Goal: Task Accomplishment & Management: Manage account settings

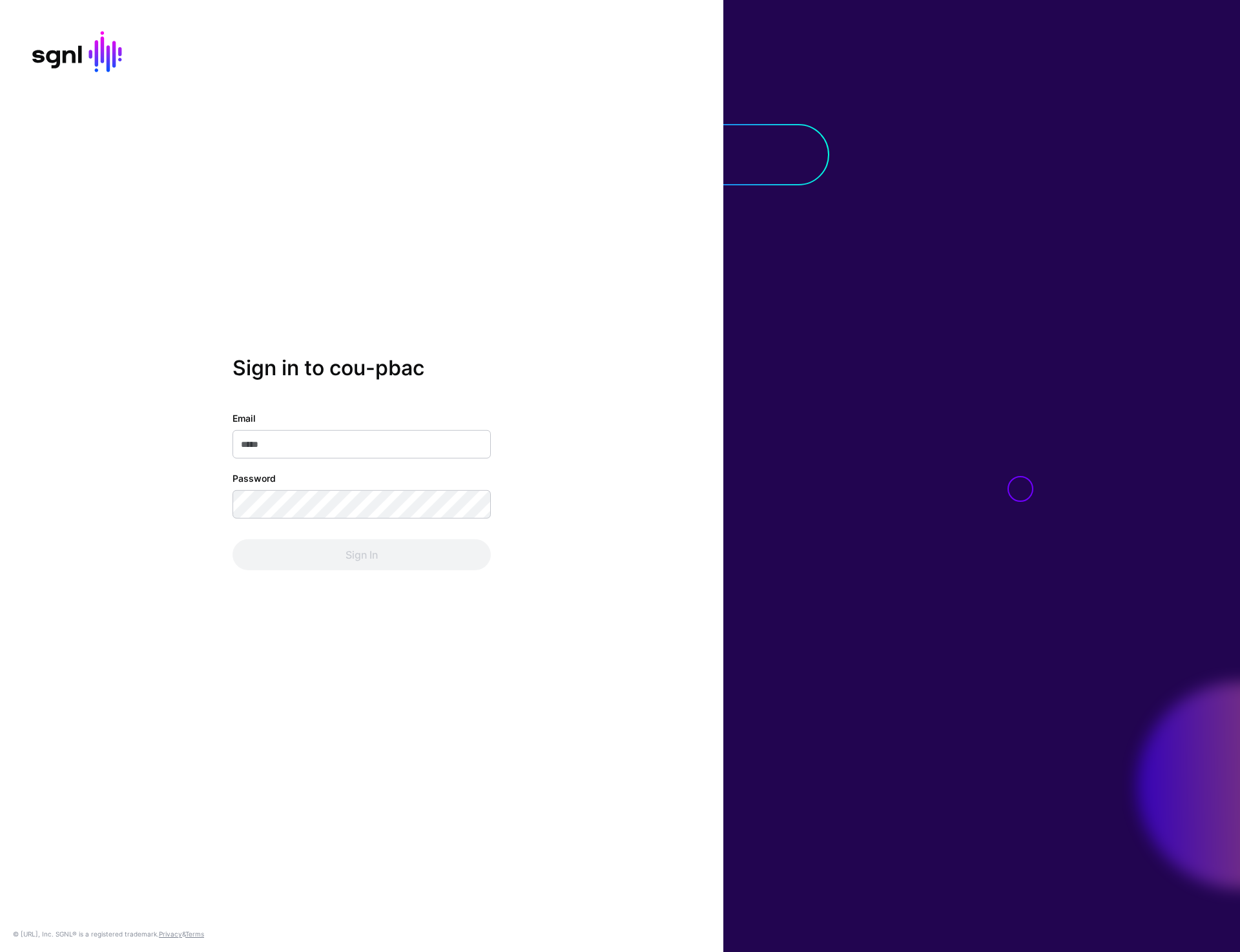
type input "**********"
click at [359, 555] on button "Sign In" at bounding box center [361, 555] width 259 height 31
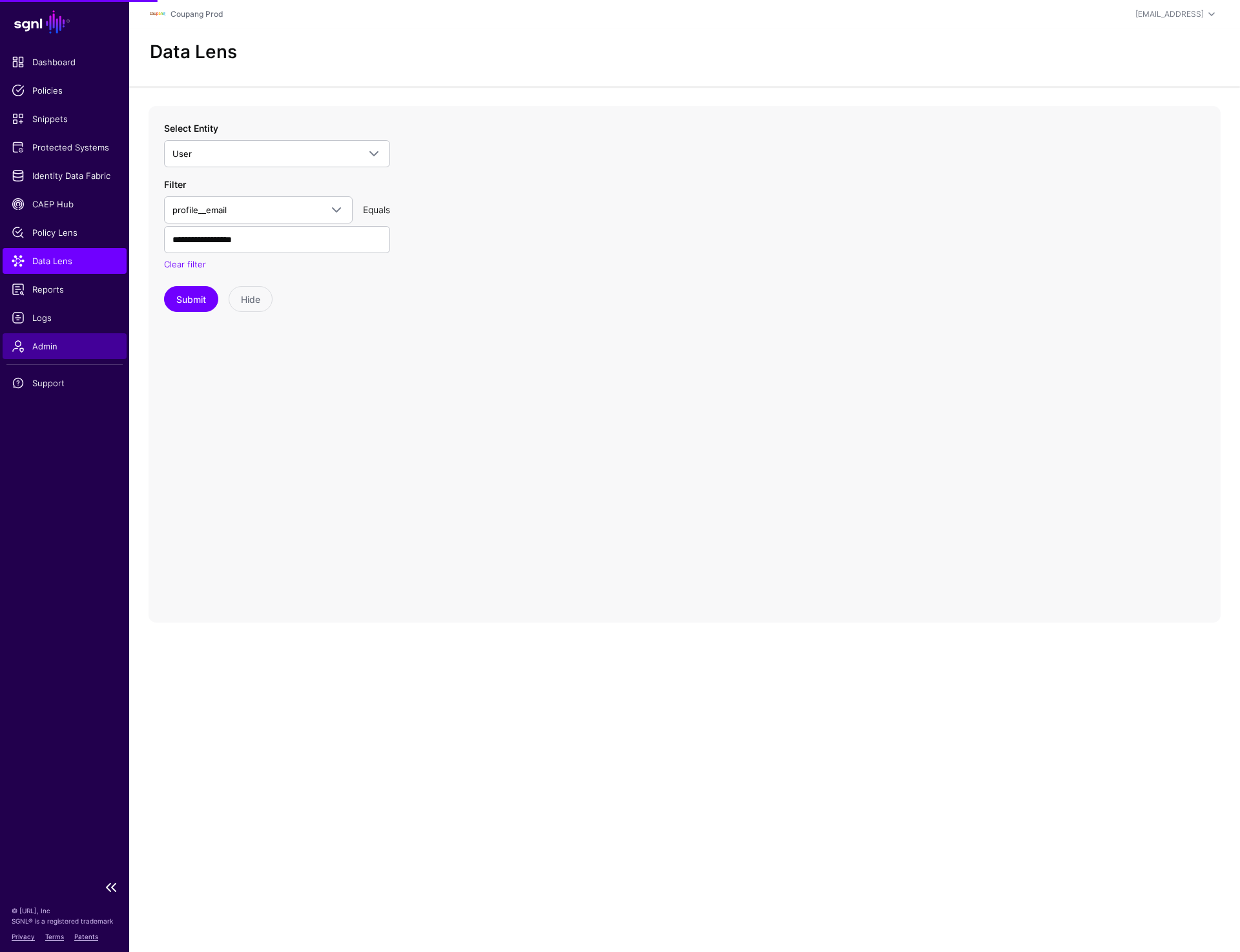
click at [68, 349] on span "Admin" at bounding box center [64, 346] width 106 height 13
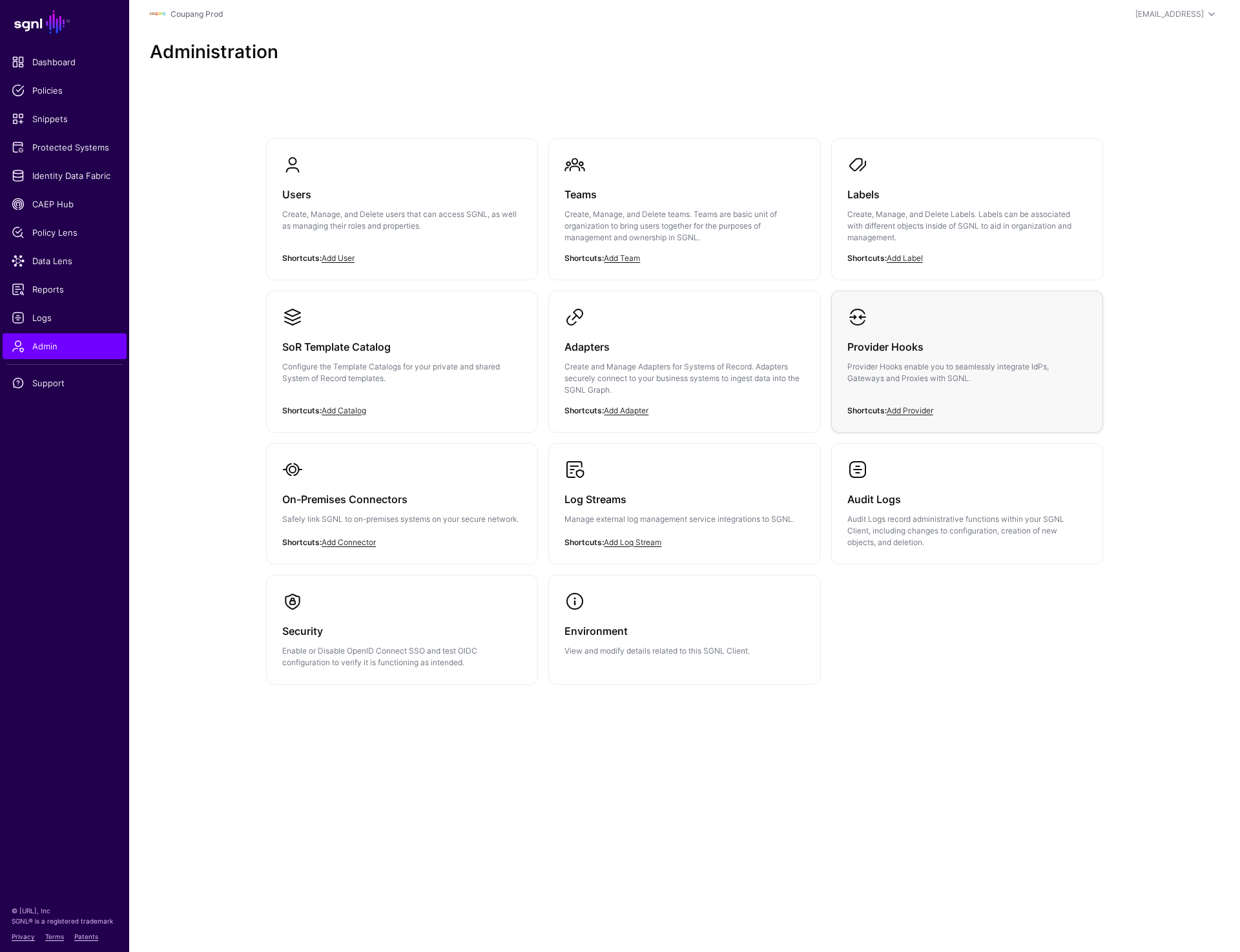
click at [955, 358] on div "Provider Hooks Provider Hooks enable you to seamlessly integrate IdPs, Gateways…" at bounding box center [968, 366] width 239 height 77
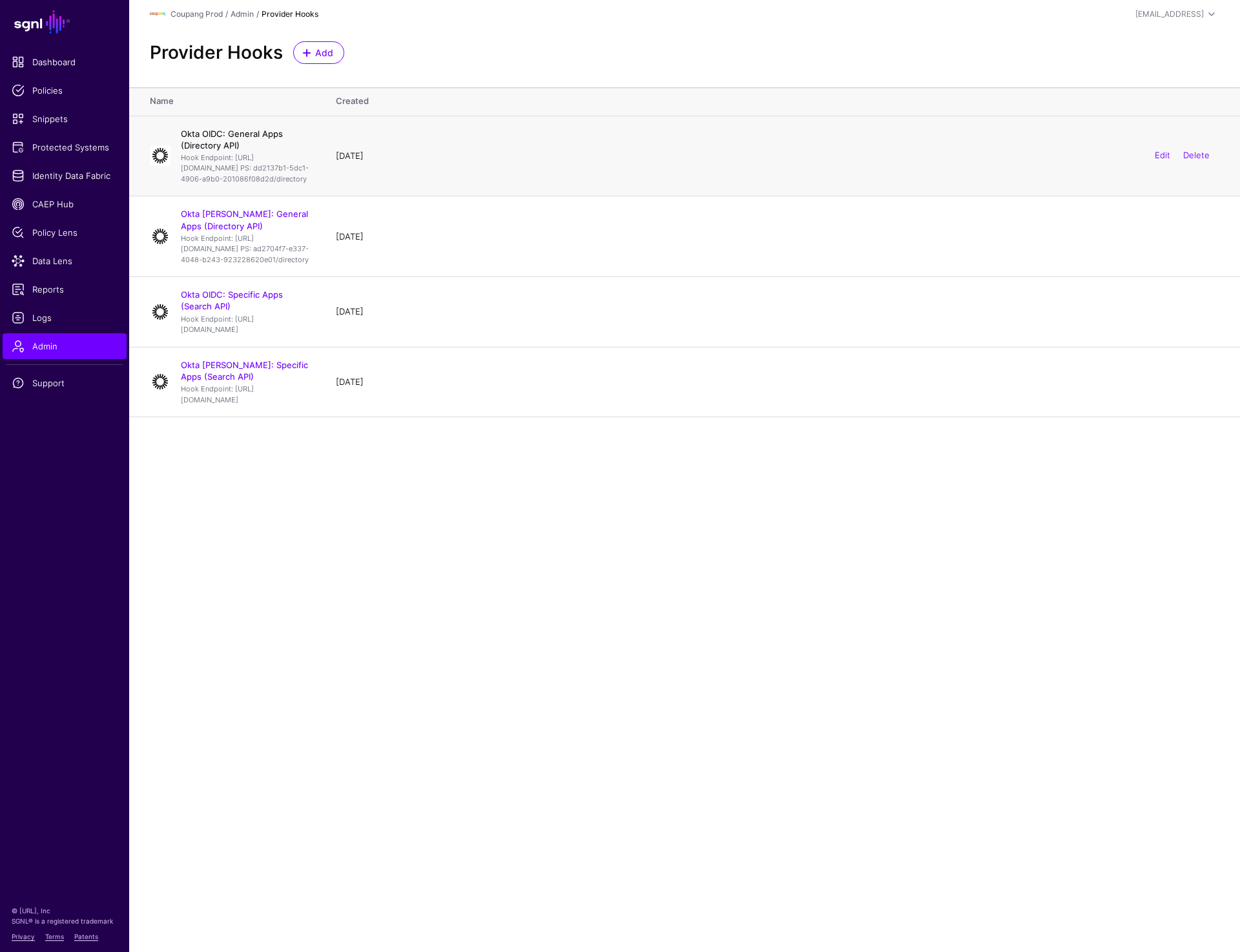
click at [253, 132] on link "Okta OIDC: General Apps (Directory API)" at bounding box center [232, 140] width 102 height 22
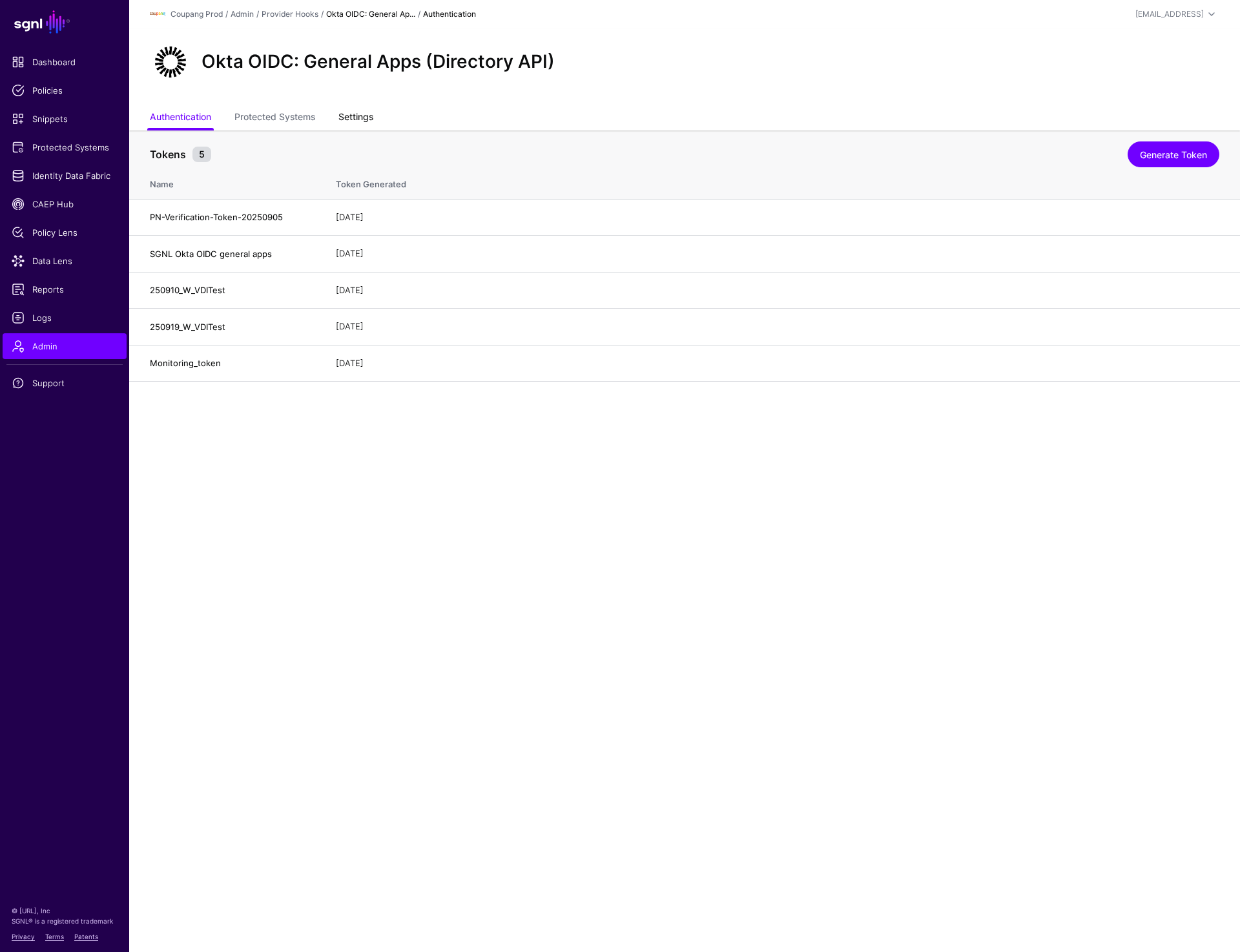
click at [358, 115] on link "Settings" at bounding box center [355, 118] width 35 height 25
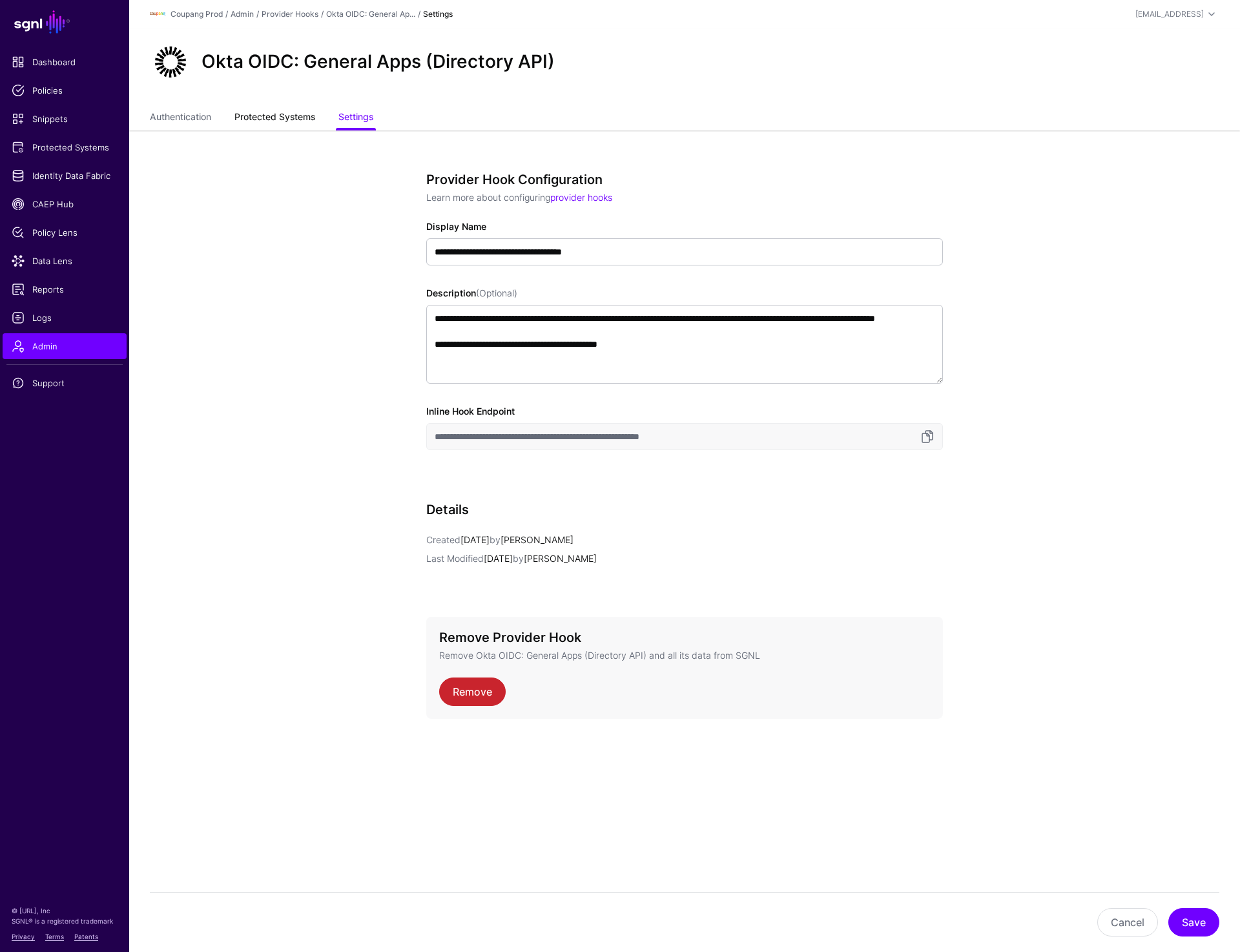
click at [275, 124] on link "Protected Systems" at bounding box center [275, 118] width 81 height 25
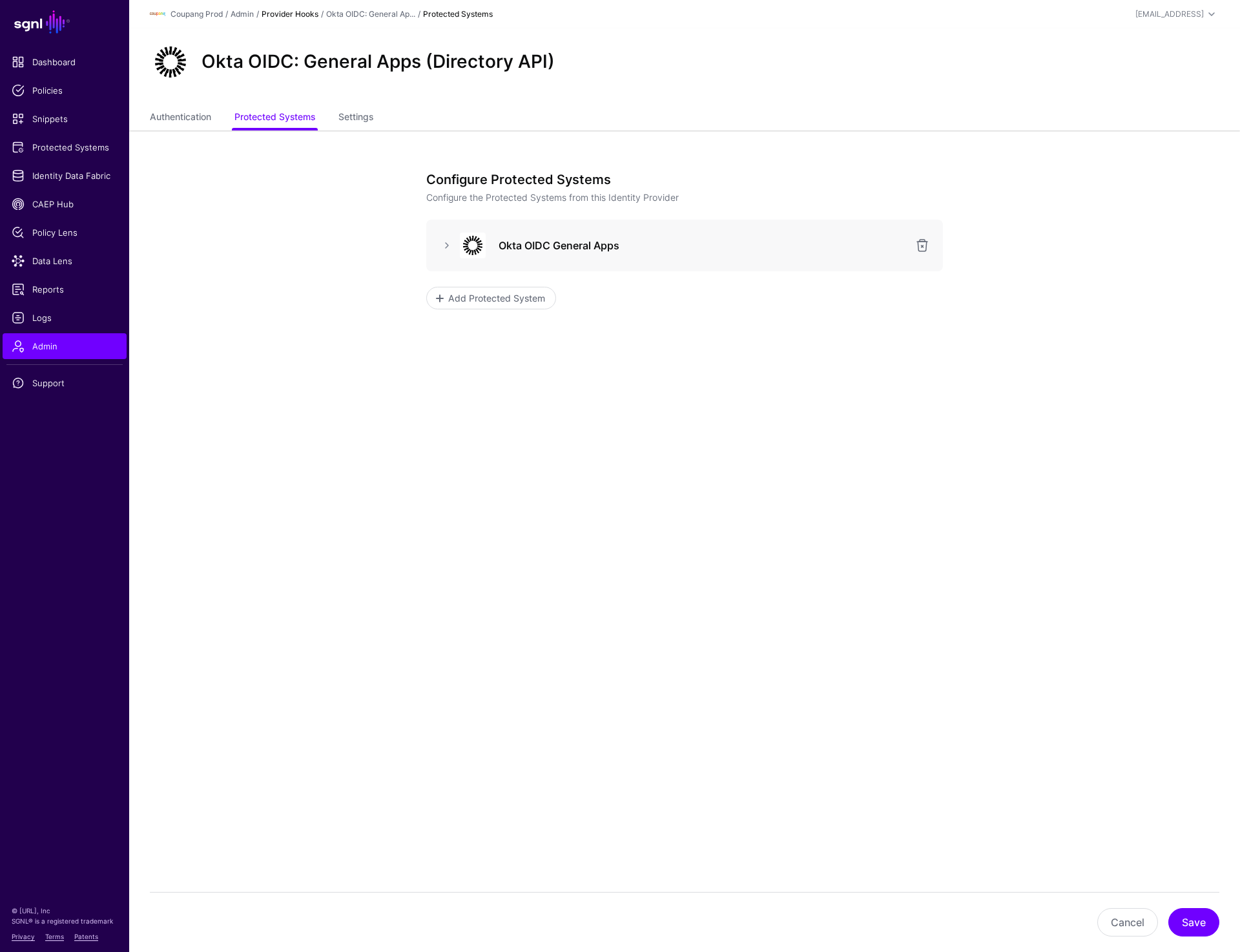
click at [298, 15] on link "Provider Hooks" at bounding box center [290, 14] width 57 height 10
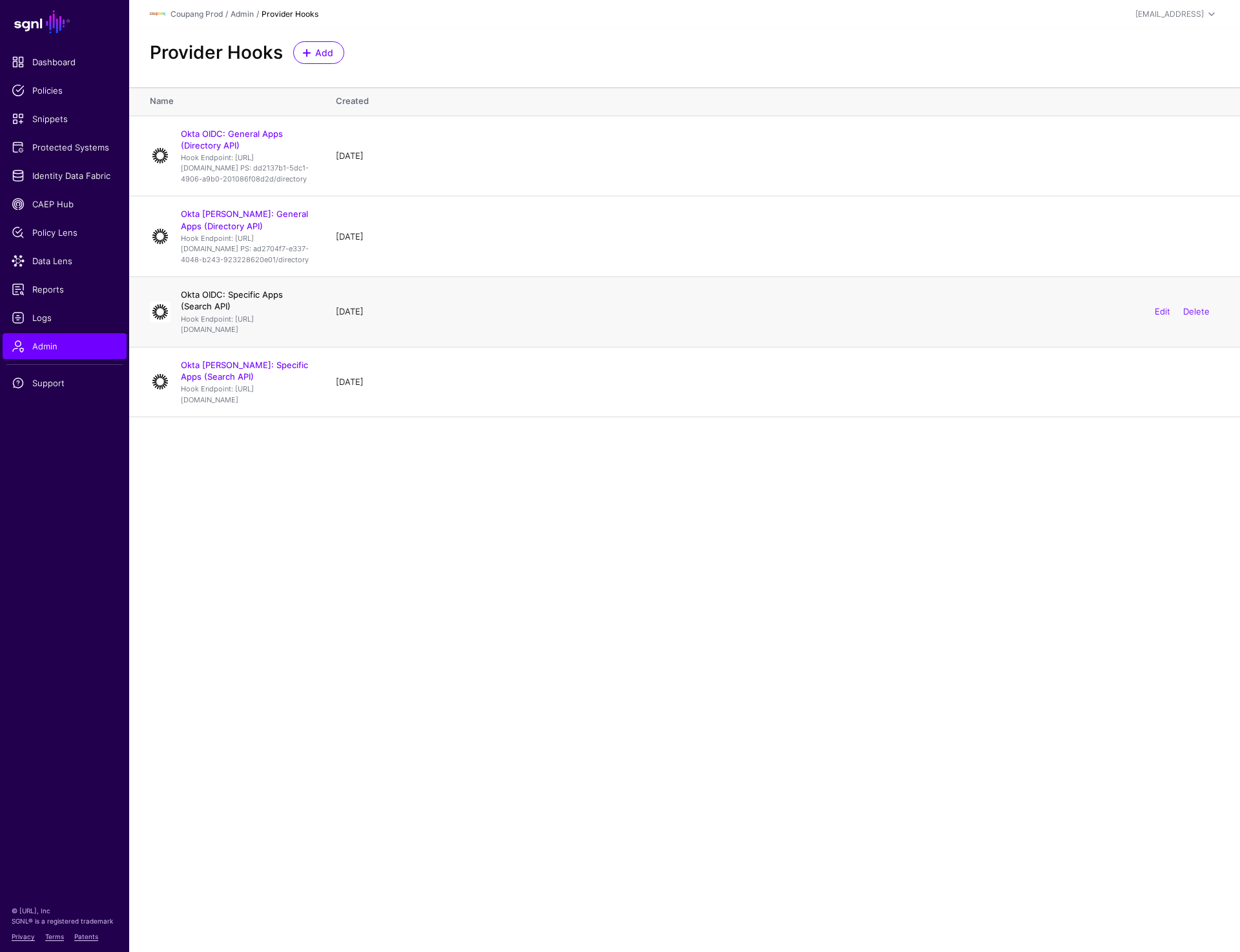
click at [237, 311] on link "Okta OIDC: Specific Apps (Search API)" at bounding box center [232, 300] width 102 height 22
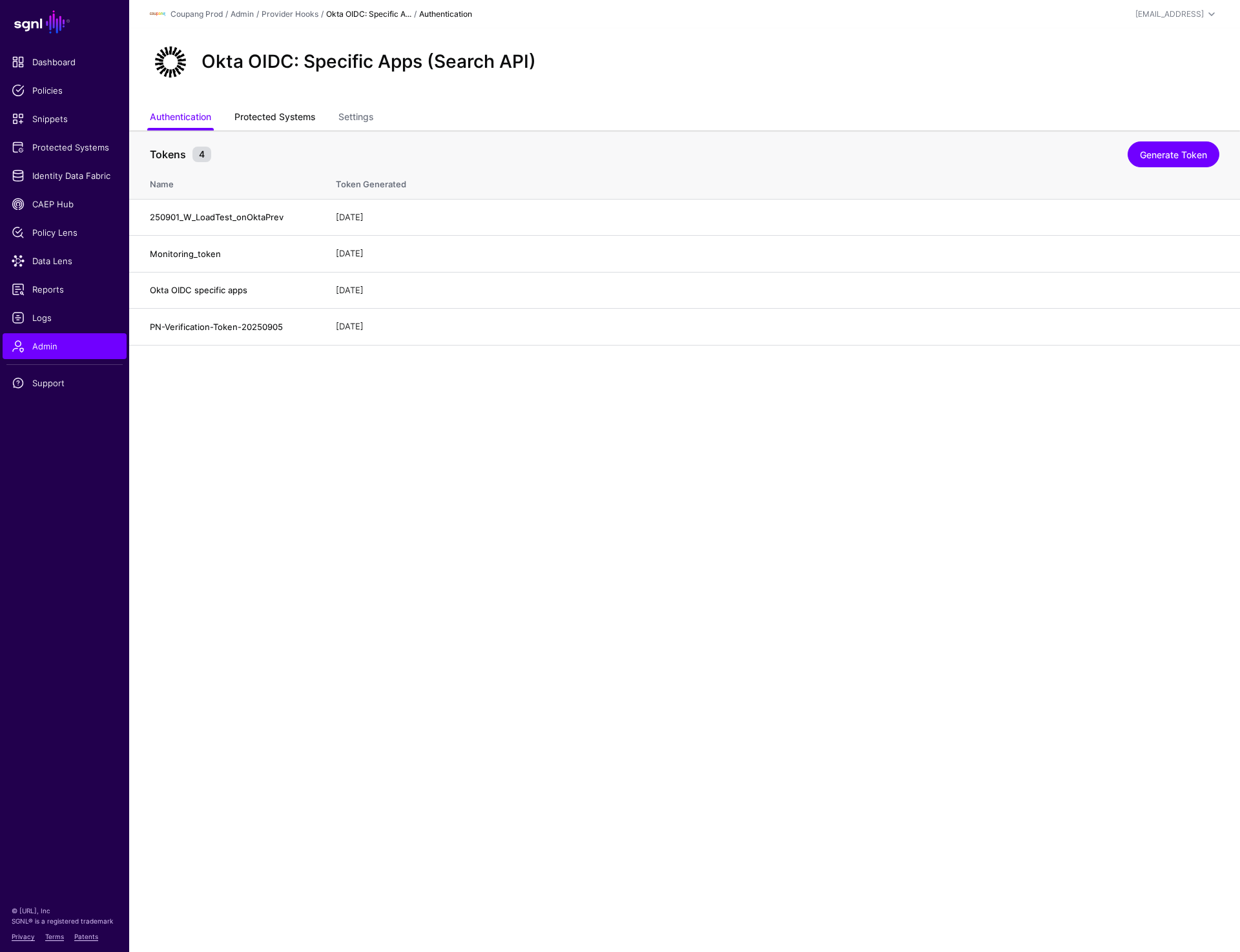
click at [272, 120] on link "Protected Systems" at bounding box center [275, 118] width 81 height 25
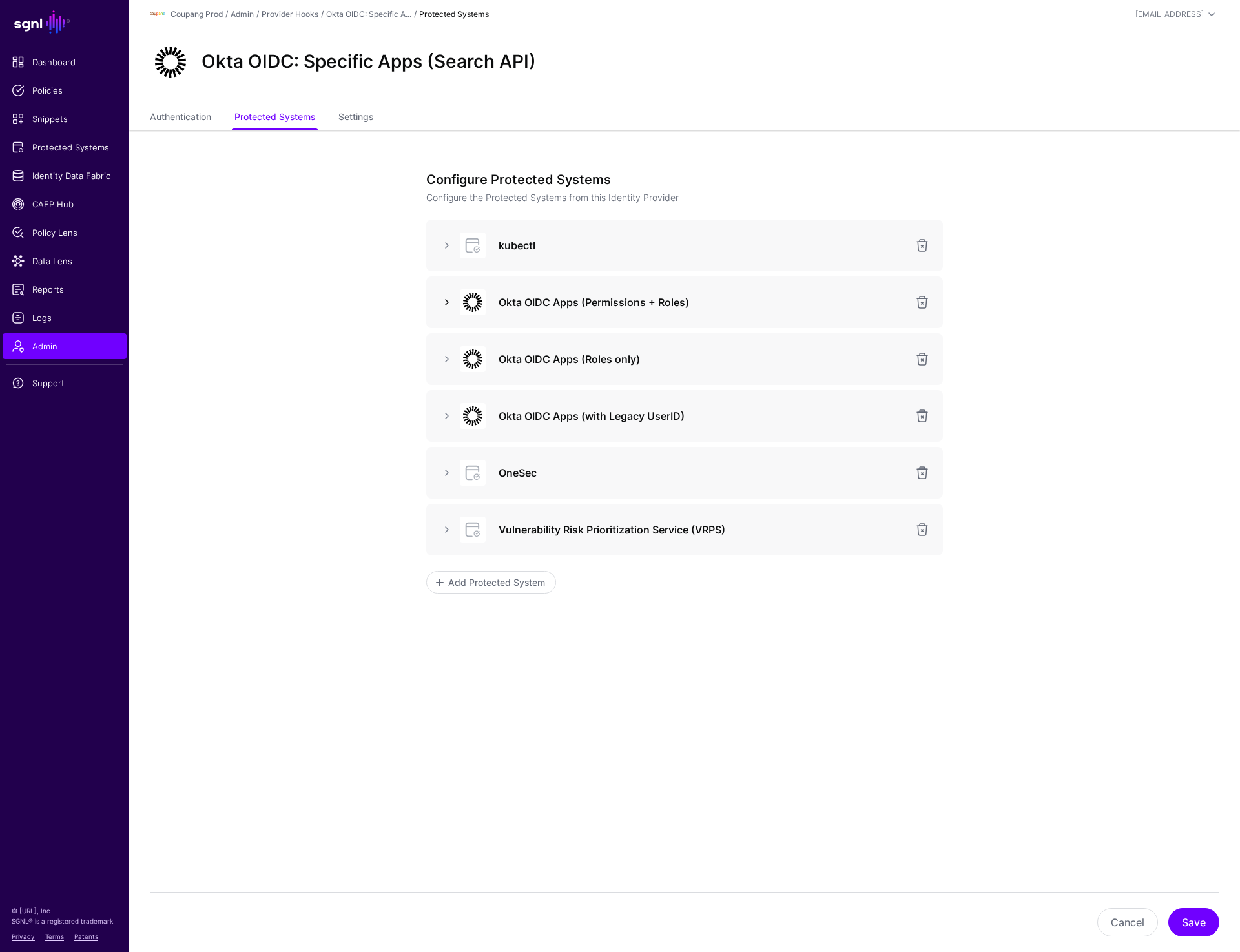
click at [447, 306] on link at bounding box center [447, 302] width 15 height 15
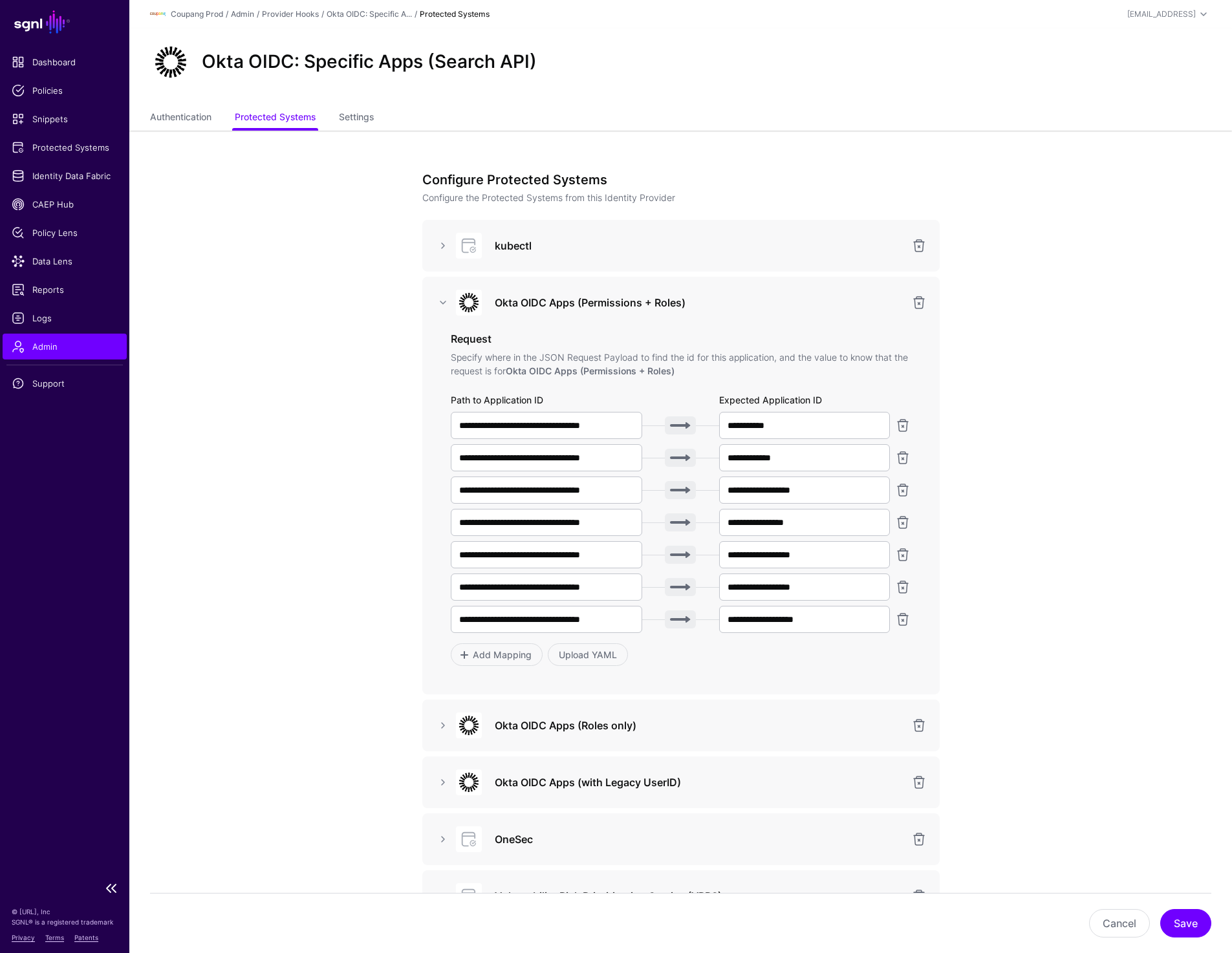
click at [72, 351] on span "Admin" at bounding box center [65, 346] width 106 height 13
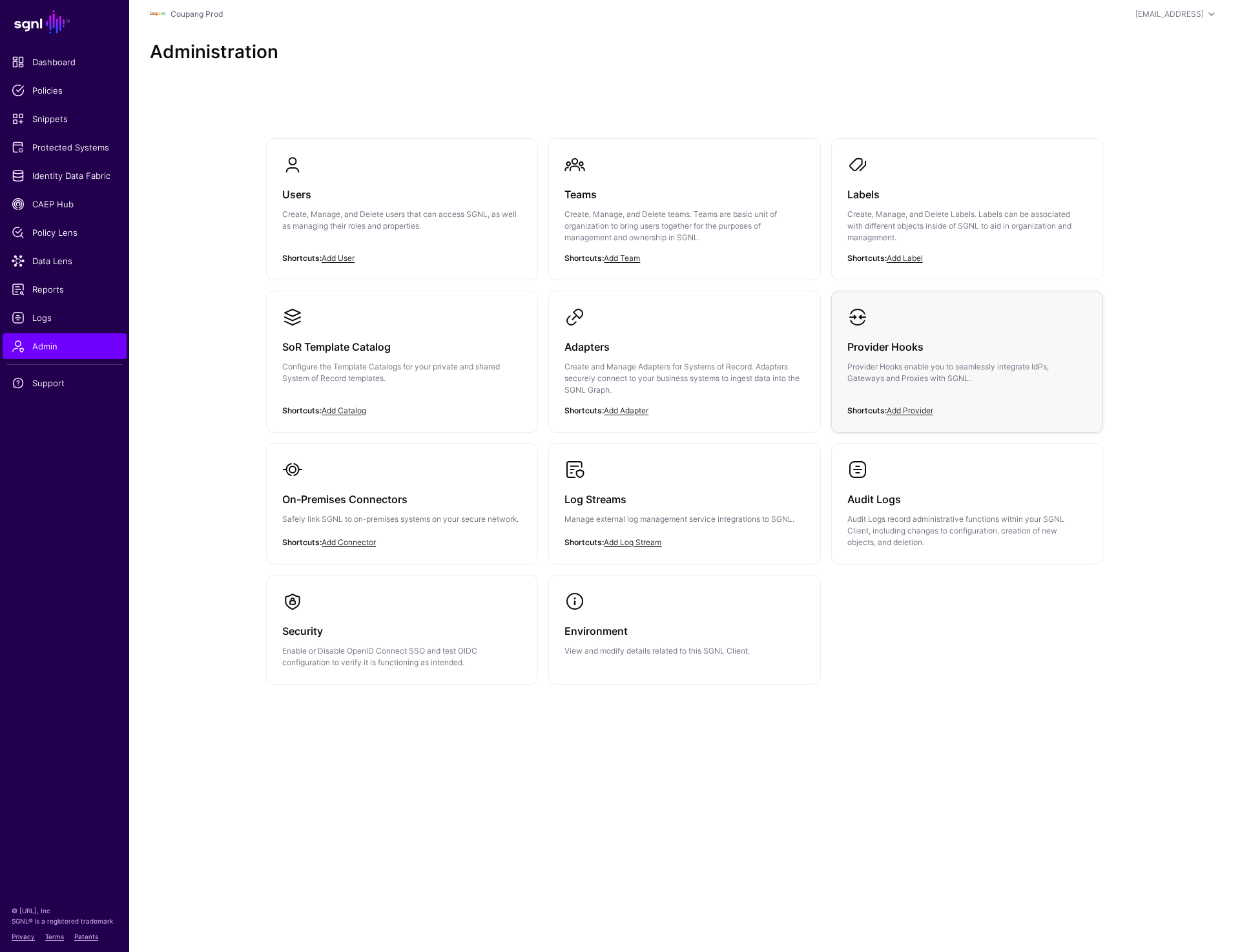
click at [921, 363] on p "Provider Hooks enable you to seamlessly integrate IdPs, Gateways and Proxies wi…" at bounding box center [968, 373] width 239 height 23
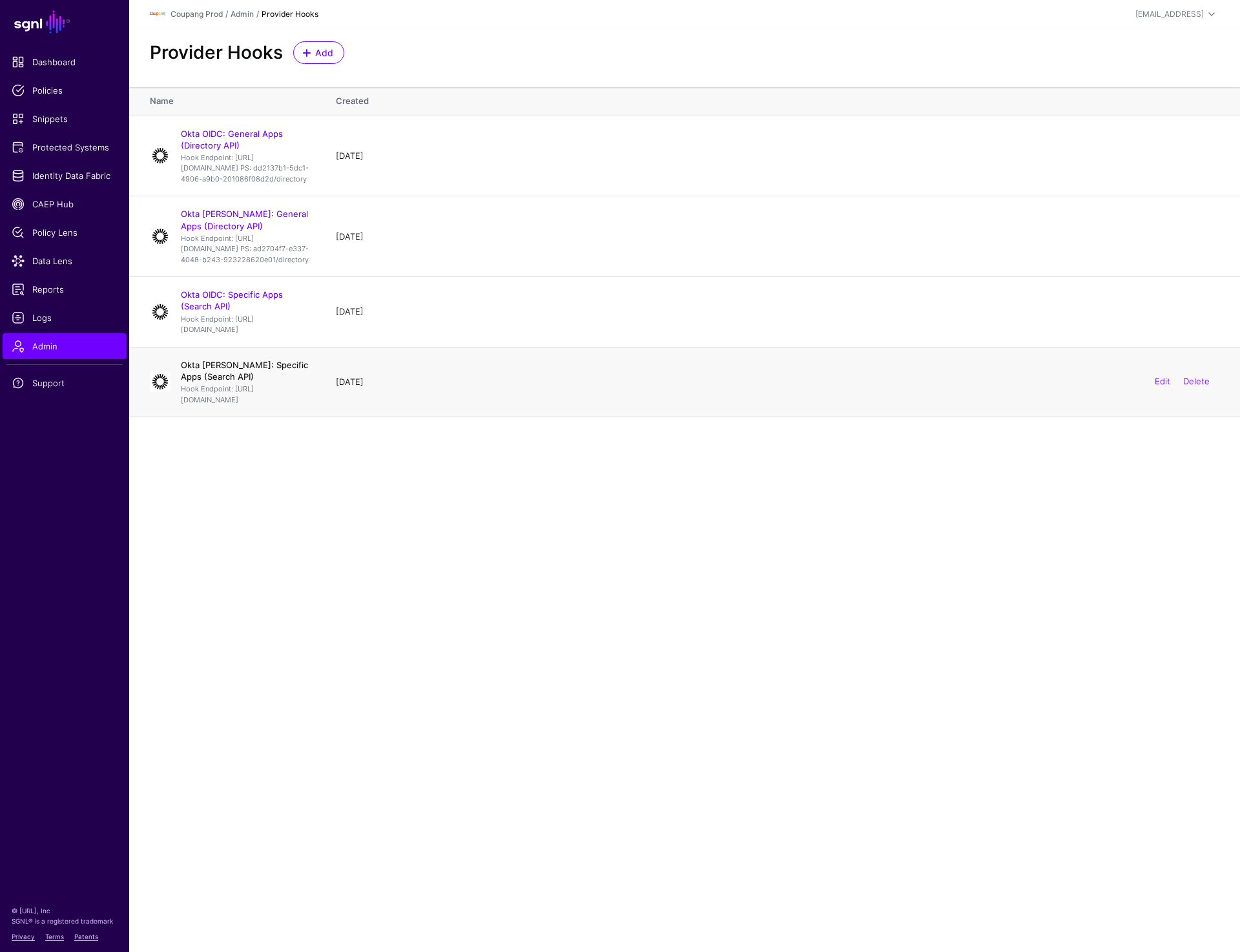
click at [218, 382] on link "Okta [PERSON_NAME]: Specific Apps (Search API)" at bounding box center [245, 371] width 127 height 22
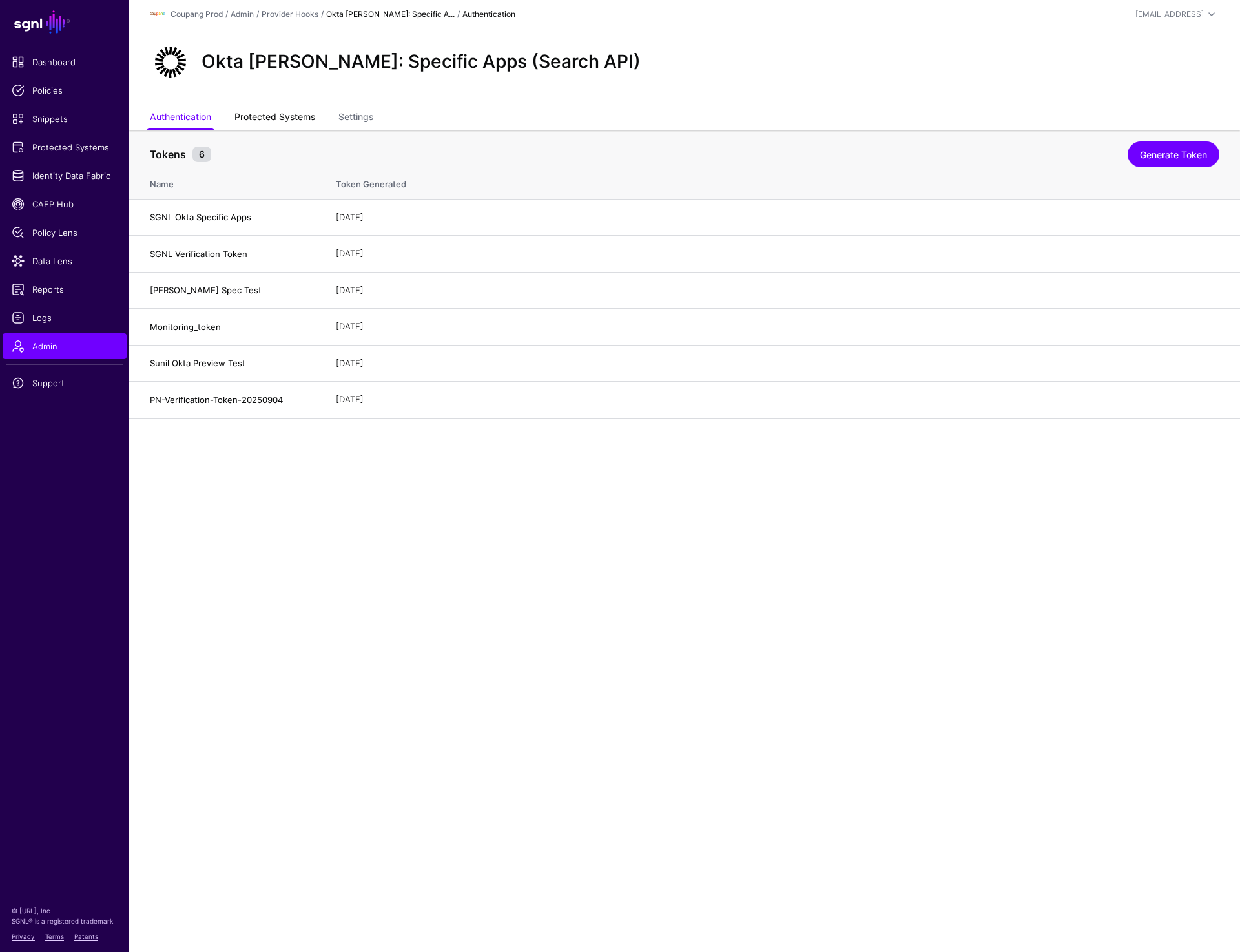
click at [275, 124] on link "Protected Systems" at bounding box center [275, 118] width 81 height 25
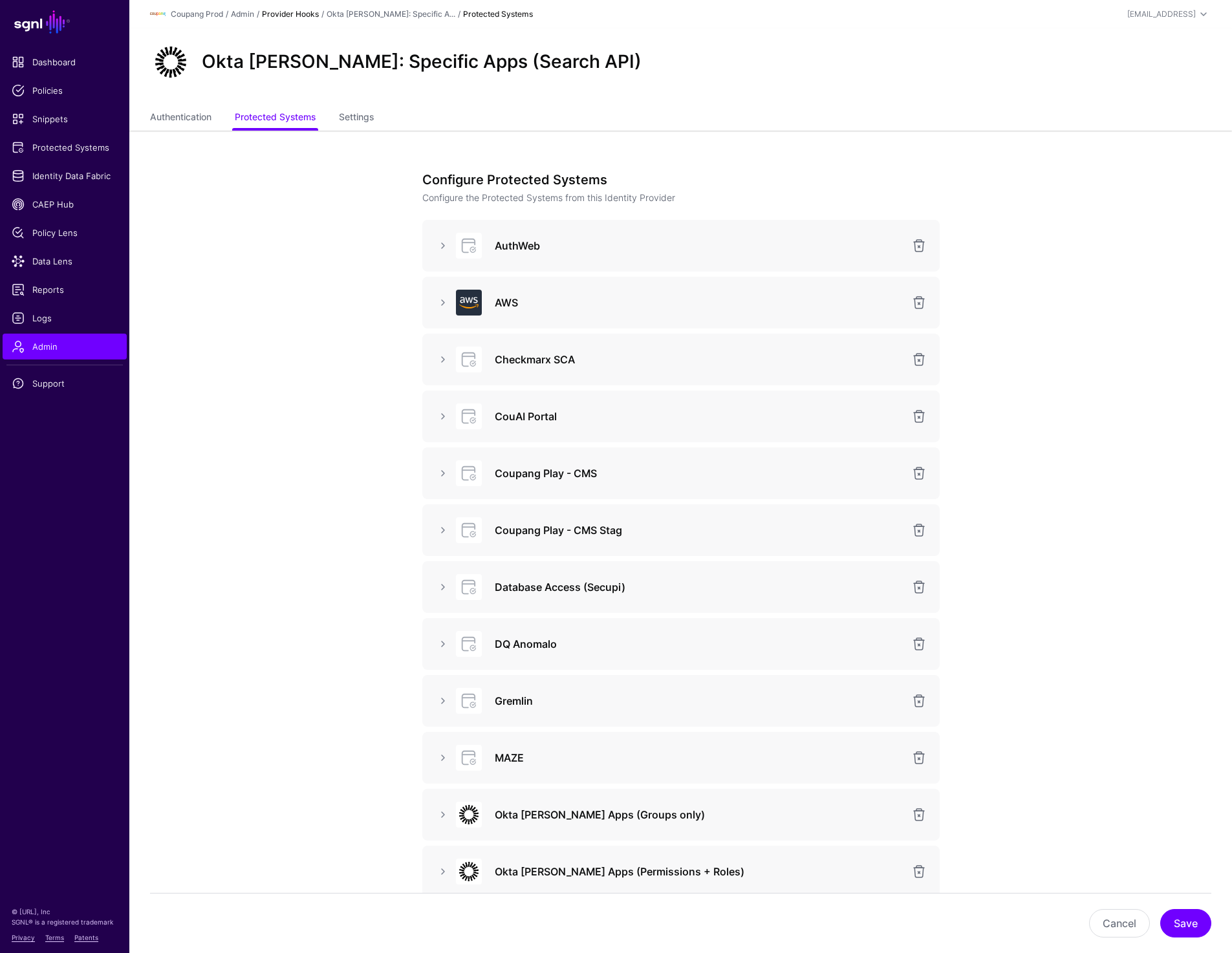
click at [296, 12] on link "Provider Hooks" at bounding box center [290, 14] width 57 height 10
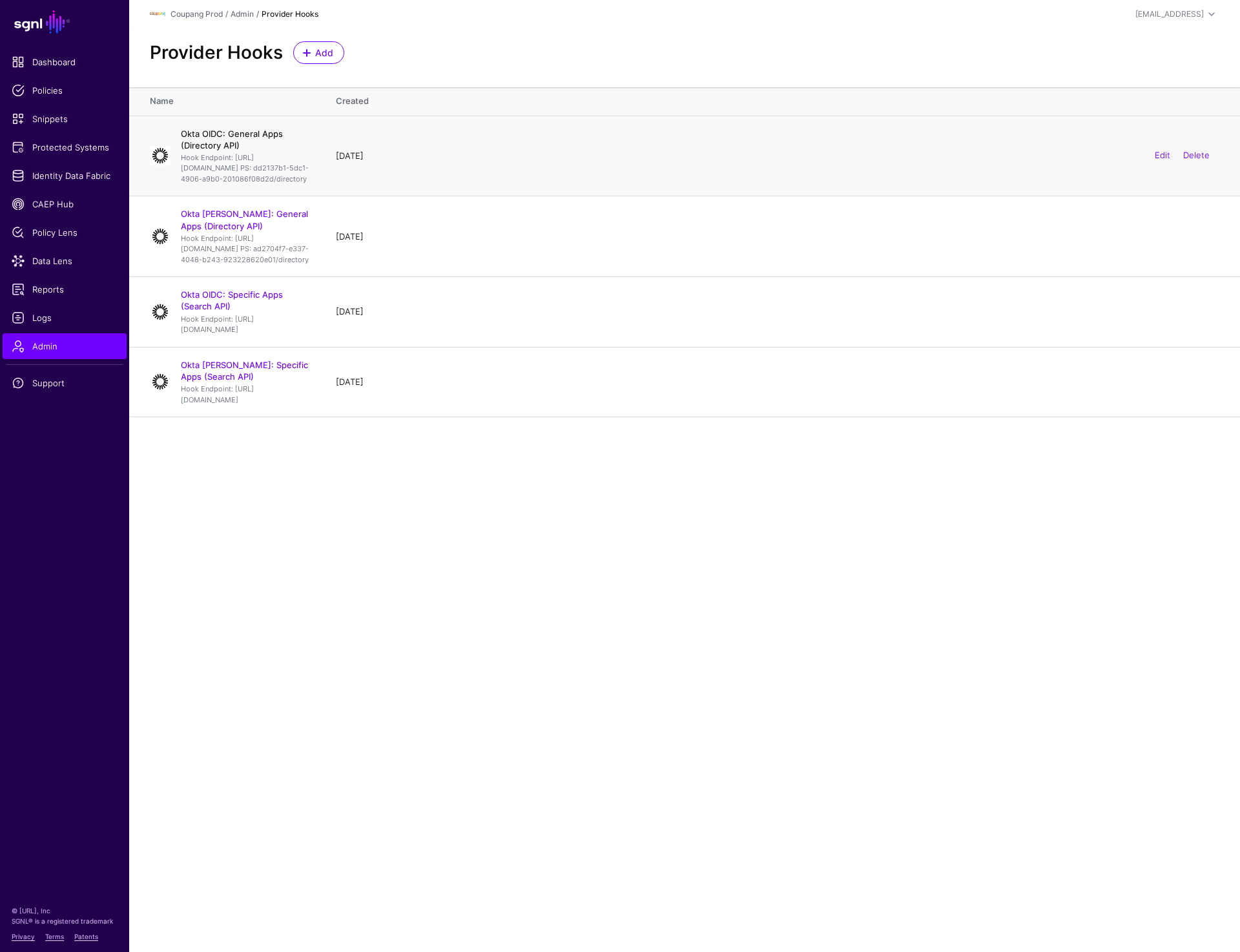
click at [244, 136] on link "Okta OIDC: General Apps (Directory API)" at bounding box center [232, 140] width 102 height 22
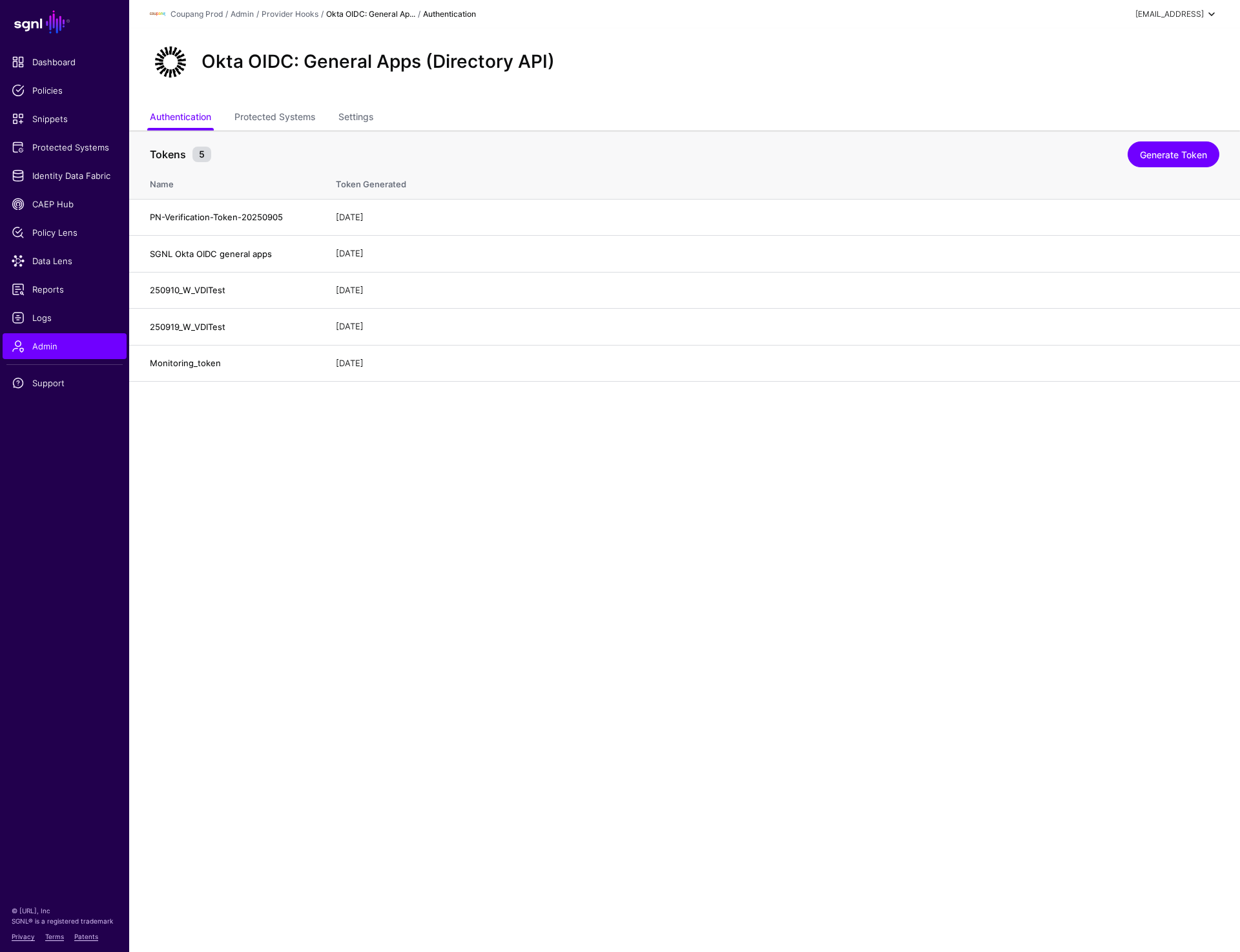
click at [1179, 18] on div "[EMAIL_ADDRESS]" at bounding box center [1169, 14] width 68 height 12
click at [1118, 112] on div "Log out" at bounding box center [1116, 112] width 32 height 12
